Goal: Task Accomplishment & Management: Complete application form

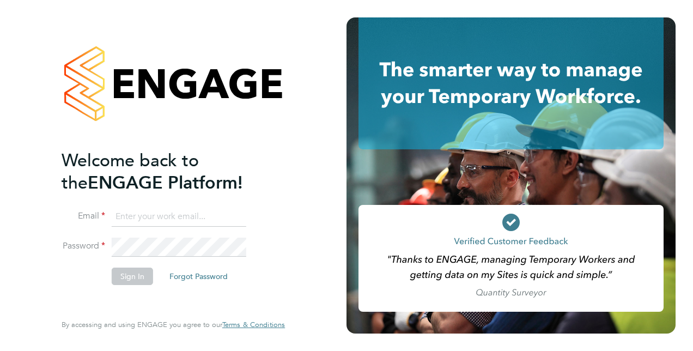
type input "[PERSON_NAME][EMAIL_ADDRESS][PERSON_NAME][DOMAIN_NAME]"
click at [127, 278] on button "Sign In" at bounding box center [132, 276] width 41 height 17
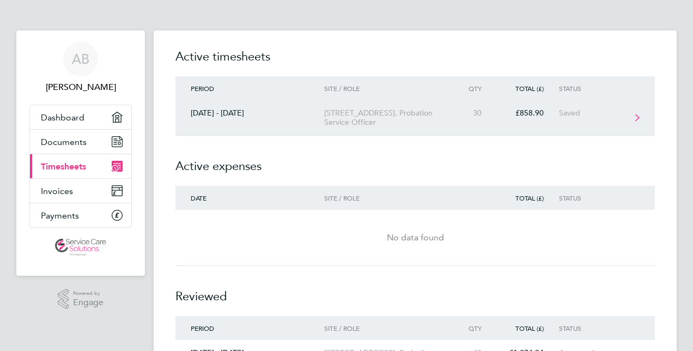
click at [314, 121] on link "[DATE] - [DATE] [STREET_ADDRESS] Service Officer 30 £858.90 Saved" at bounding box center [416, 117] width 480 height 35
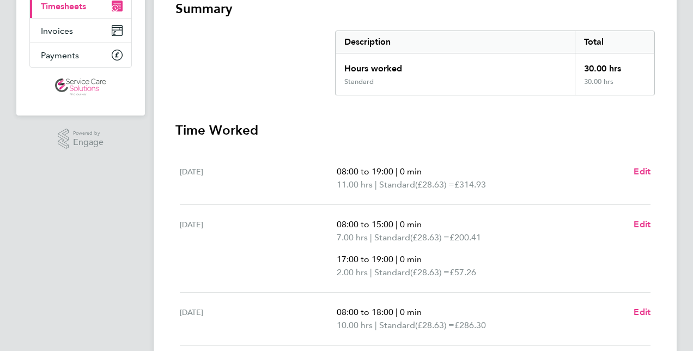
scroll to position [273, 0]
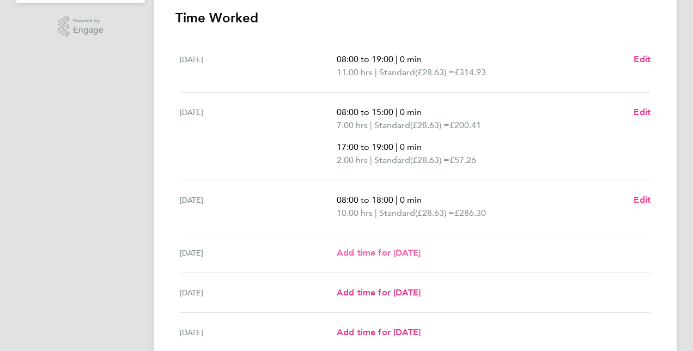
click at [354, 250] on span "Add time for Thu 25 Sep" at bounding box center [379, 252] width 84 height 10
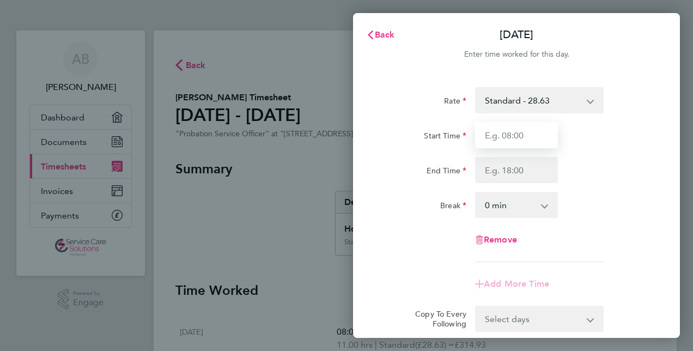
click at [504, 135] on input "Start Time" at bounding box center [516, 135] width 83 height 26
type input "08:00"
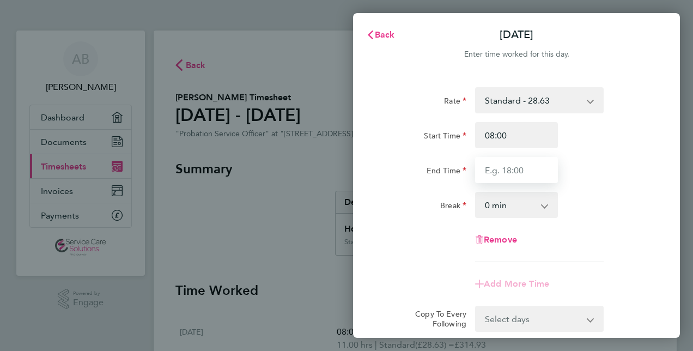
type input "18:00"
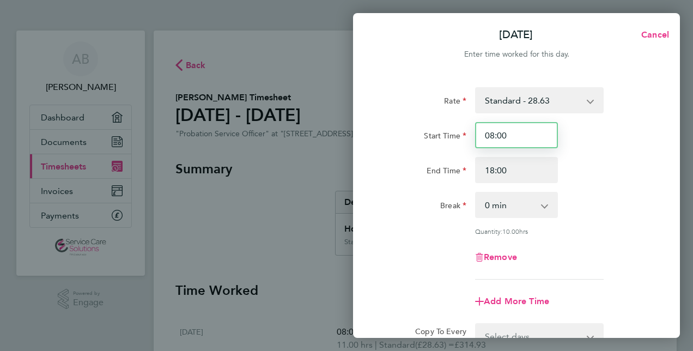
scroll to position [141, 0]
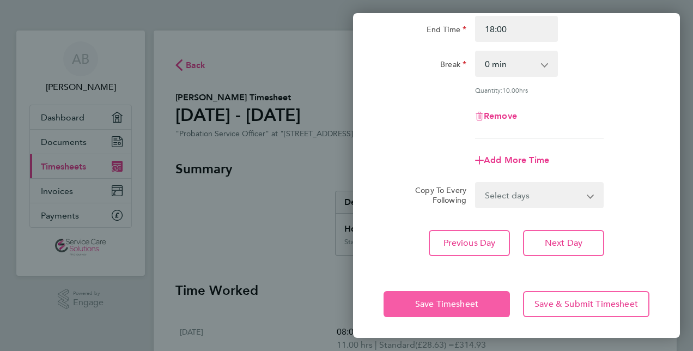
click at [459, 301] on span "Save Timesheet" at bounding box center [446, 304] width 63 height 11
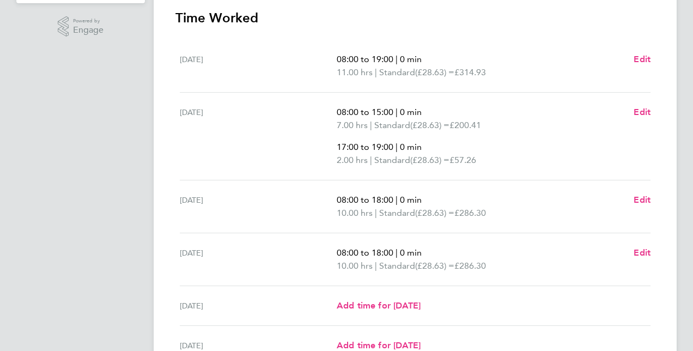
scroll to position [327, 0]
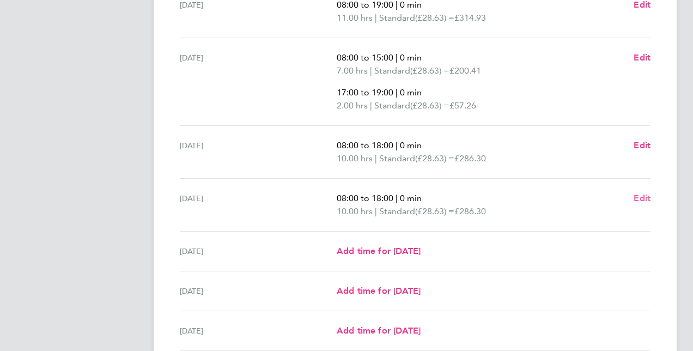
click at [642, 196] on span "Edit" at bounding box center [642, 198] width 17 height 10
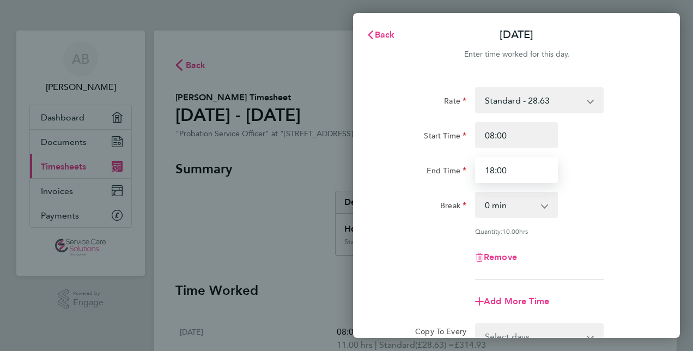
click at [493, 170] on input "18:00" at bounding box center [516, 170] width 83 height 26
type input "17:00"
click at [647, 244] on div "Remove" at bounding box center [516, 257] width 275 height 26
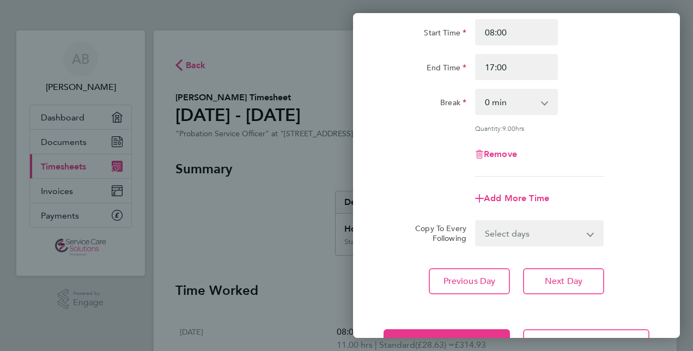
scroll to position [141, 0]
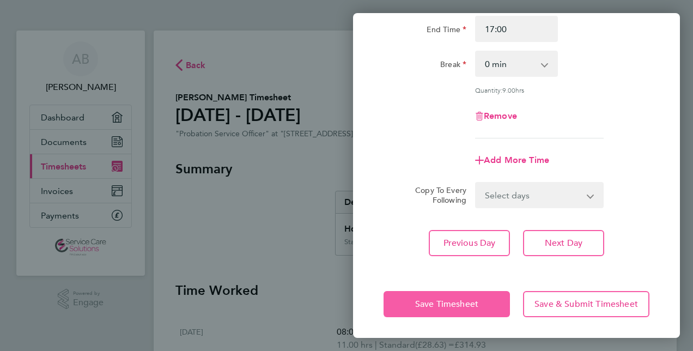
click at [443, 307] on span "Save Timesheet" at bounding box center [446, 304] width 63 height 11
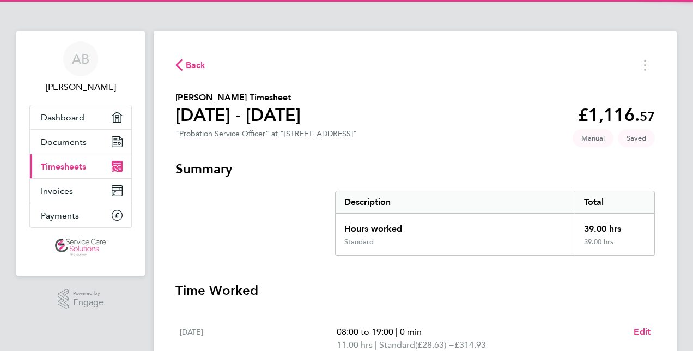
click at [251, 244] on section "Summary Description Total Hours worked 39.00 hrs Standard 39.00 hrs" at bounding box center [416, 207] width 480 height 95
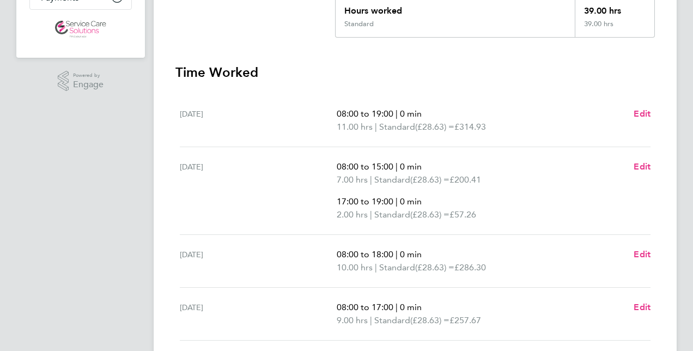
scroll to position [273, 0]
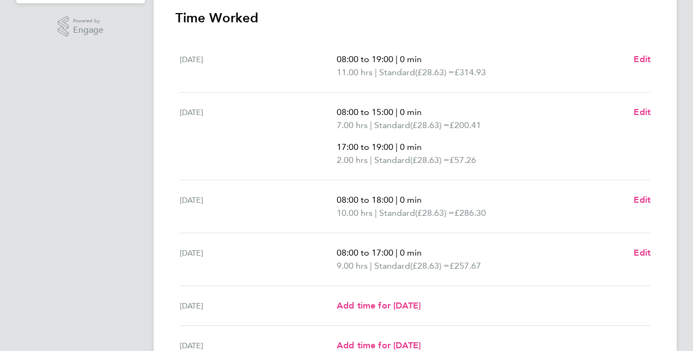
click at [629, 253] on div "08:00 to 17:00 | 0 min 9.00 hrs | Standard (£28.63) = £257.67 Edit" at bounding box center [494, 259] width 314 height 26
click at [639, 250] on span "Edit" at bounding box center [642, 252] width 17 height 10
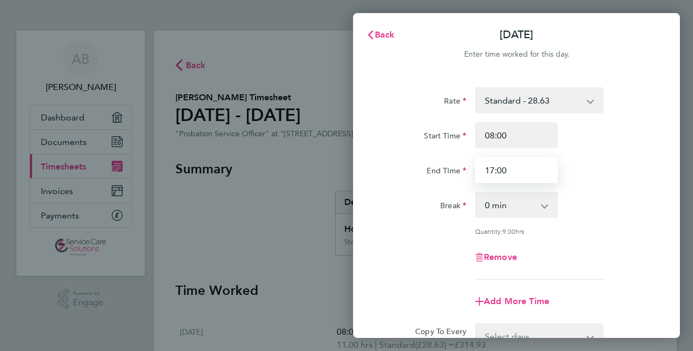
click at [518, 172] on input "17:00" at bounding box center [516, 170] width 83 height 26
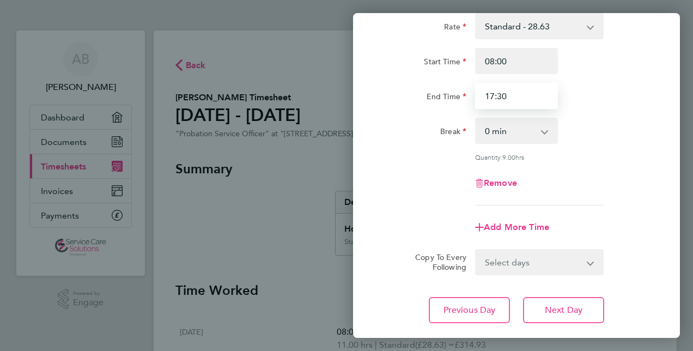
scroll to position [141, 0]
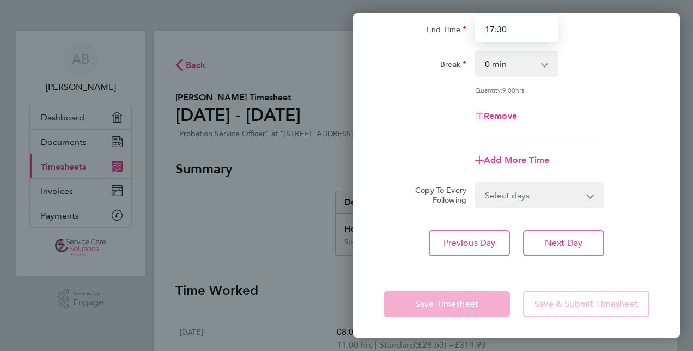
type input "17:30"
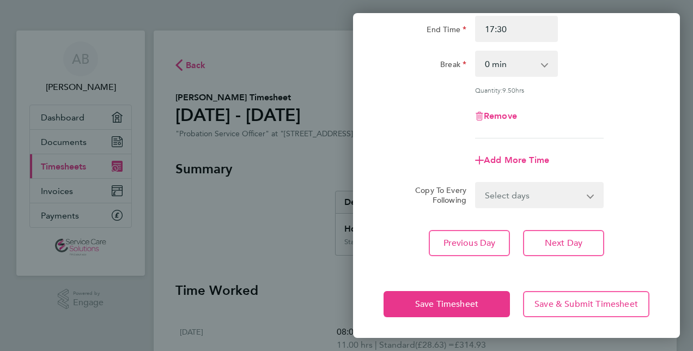
click at [461, 306] on app-form-button "Save Timesheet" at bounding box center [450, 304] width 133 height 26
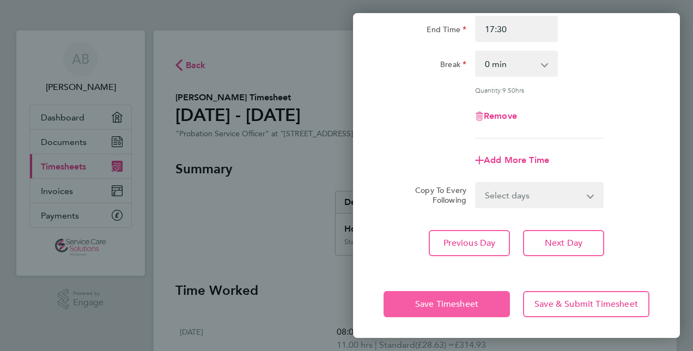
click at [461, 305] on span "Save Timesheet" at bounding box center [446, 304] width 63 height 11
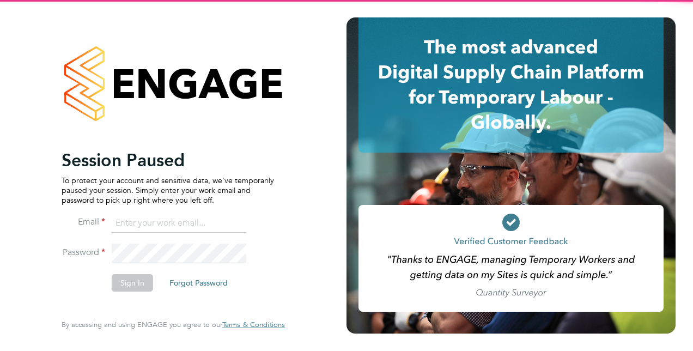
type input "[PERSON_NAME][EMAIL_ADDRESS][PERSON_NAME][DOMAIN_NAME]"
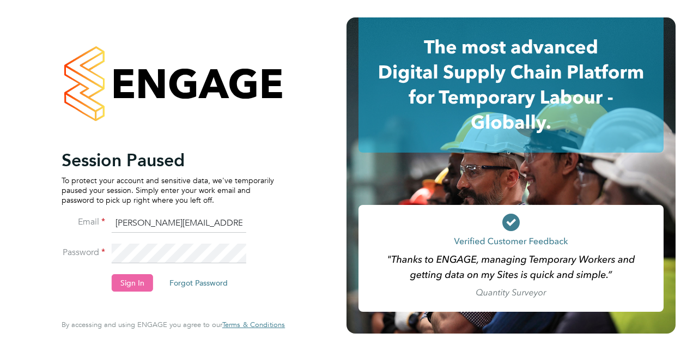
click at [140, 281] on button "Sign In" at bounding box center [132, 282] width 41 height 17
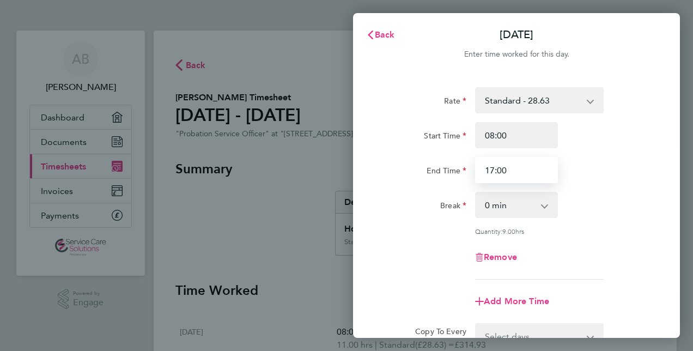
click at [500, 172] on input "17:00" at bounding box center [516, 170] width 83 height 26
type input "17:30"
click at [587, 170] on div "End Time 17:30" at bounding box center [516, 170] width 275 height 26
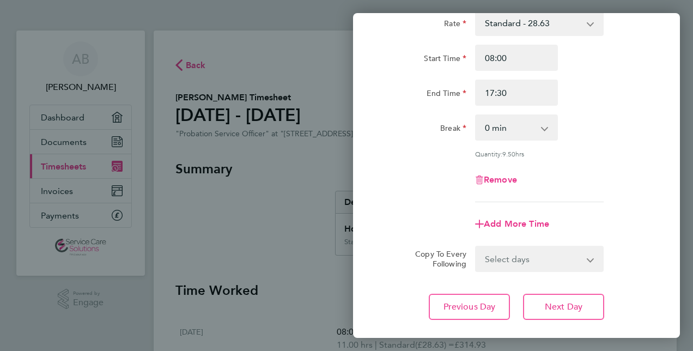
scroll to position [141, 0]
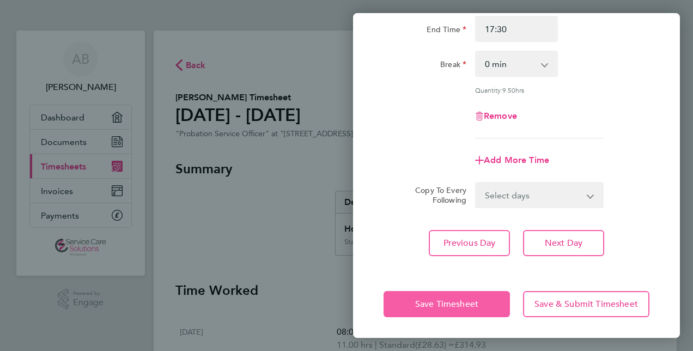
click at [436, 307] on span "Save Timesheet" at bounding box center [446, 304] width 63 height 11
